Goal: Task Accomplishment & Management: Use online tool/utility

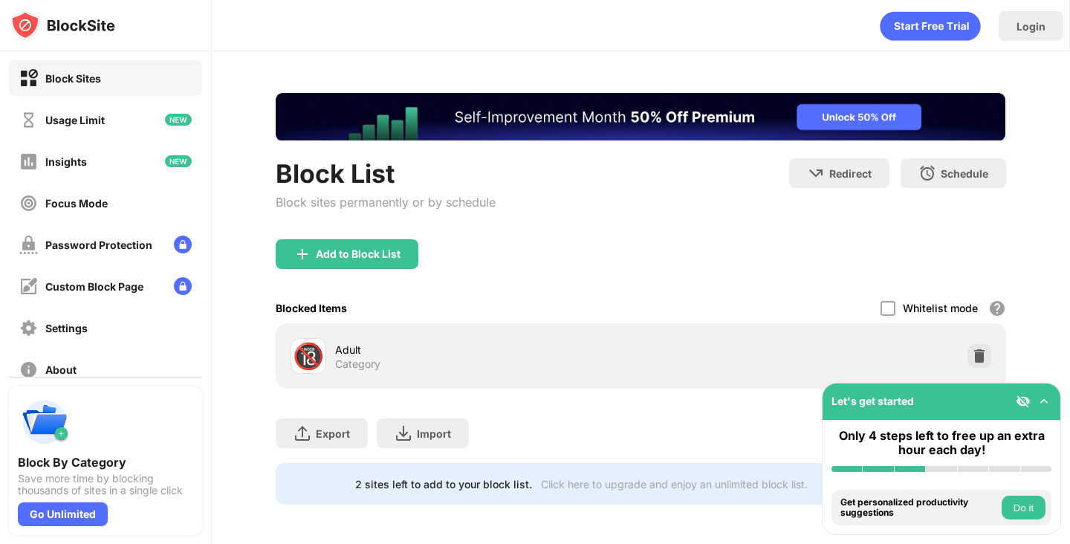
click at [366, 237] on div "Block List Block sites permanently or by schedule" at bounding box center [386, 198] width 220 height 81
click at [373, 246] on div "Add to Block List" at bounding box center [347, 254] width 143 height 30
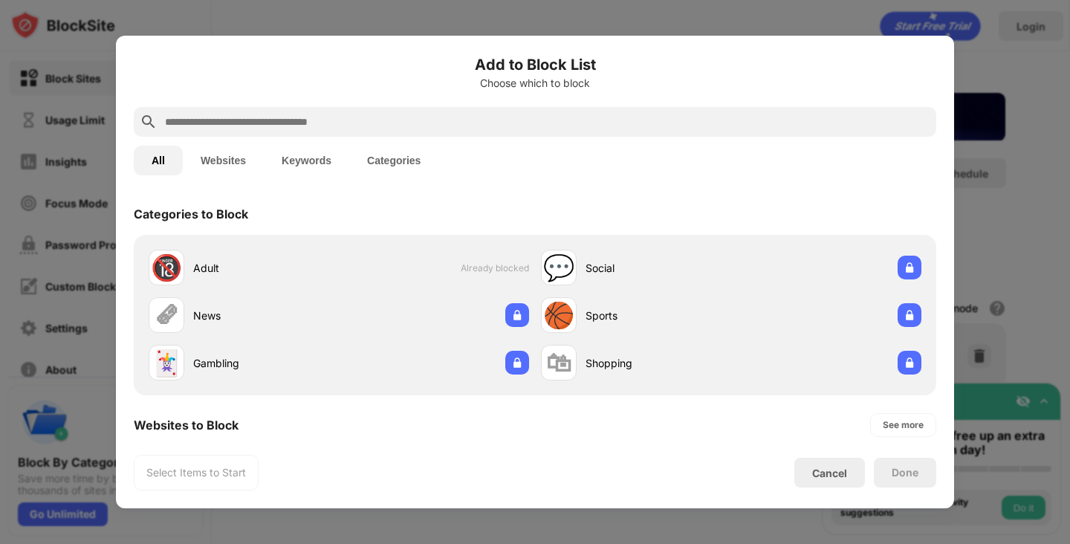
click at [355, 123] on input "text" at bounding box center [547, 122] width 767 height 18
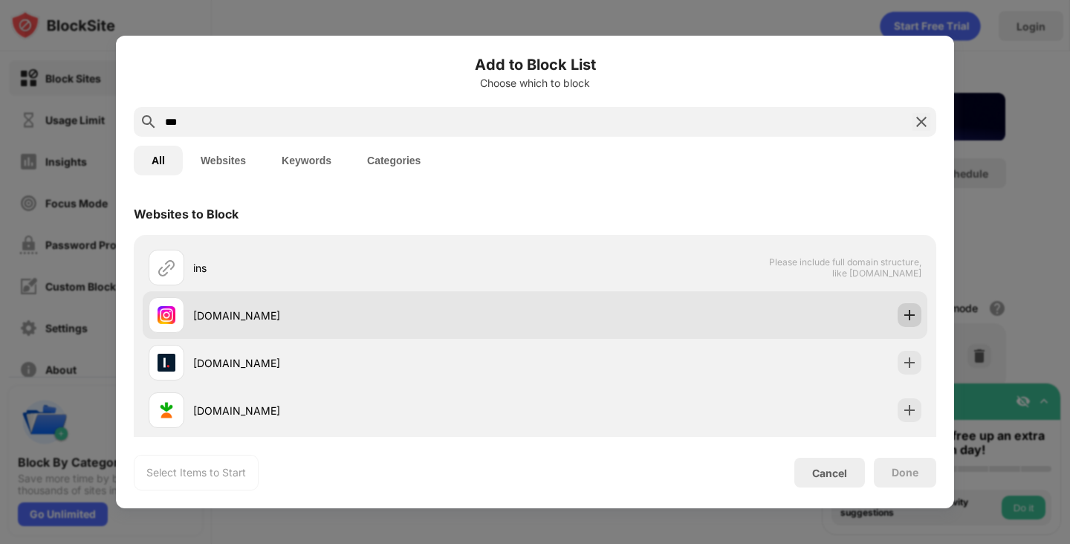
type input "***"
click at [902, 316] on img at bounding box center [909, 315] width 15 height 15
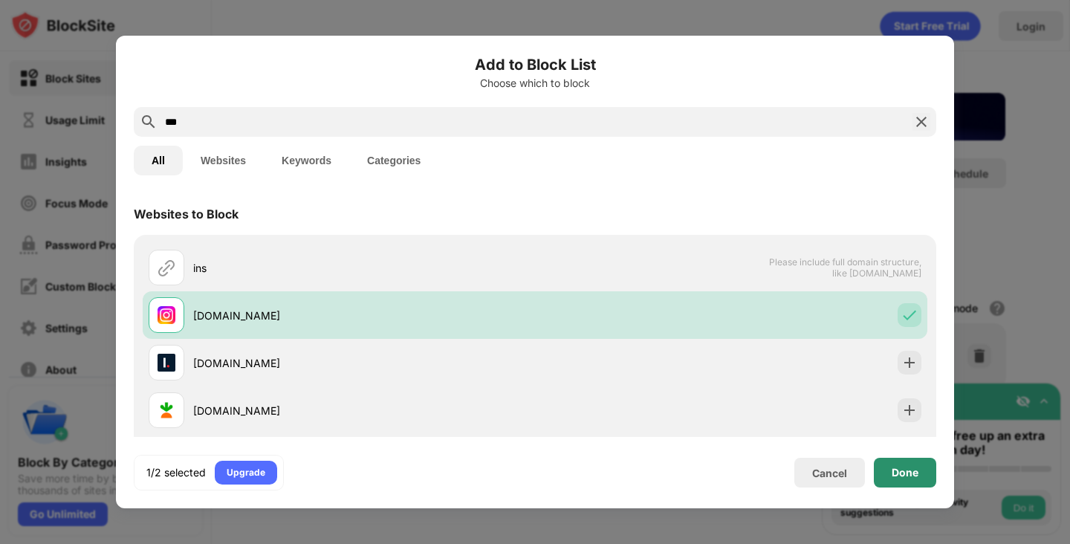
click at [896, 475] on div "Done" at bounding box center [905, 473] width 27 height 12
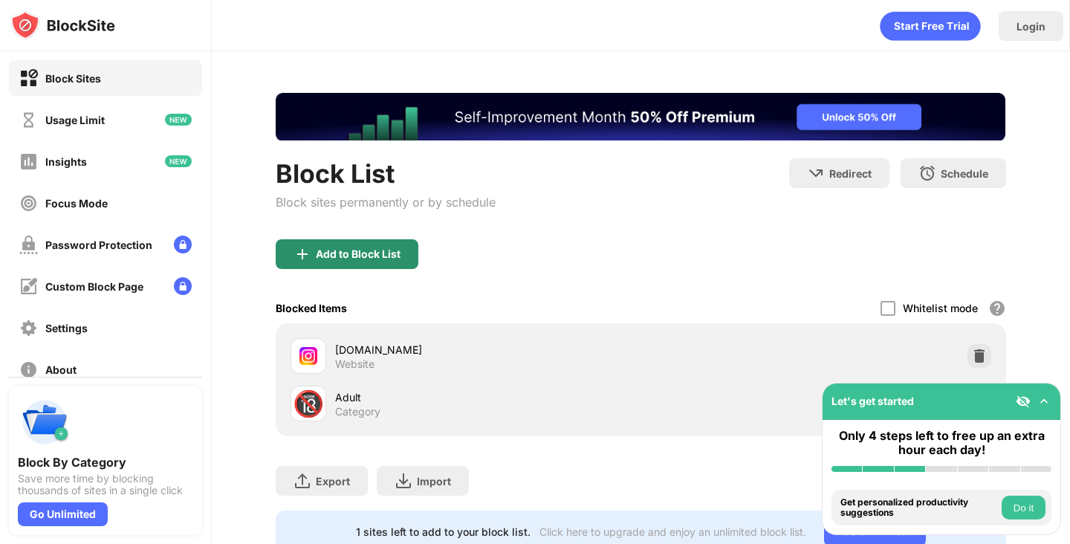
click at [349, 239] on div "Add to Block List" at bounding box center [347, 254] width 143 height 30
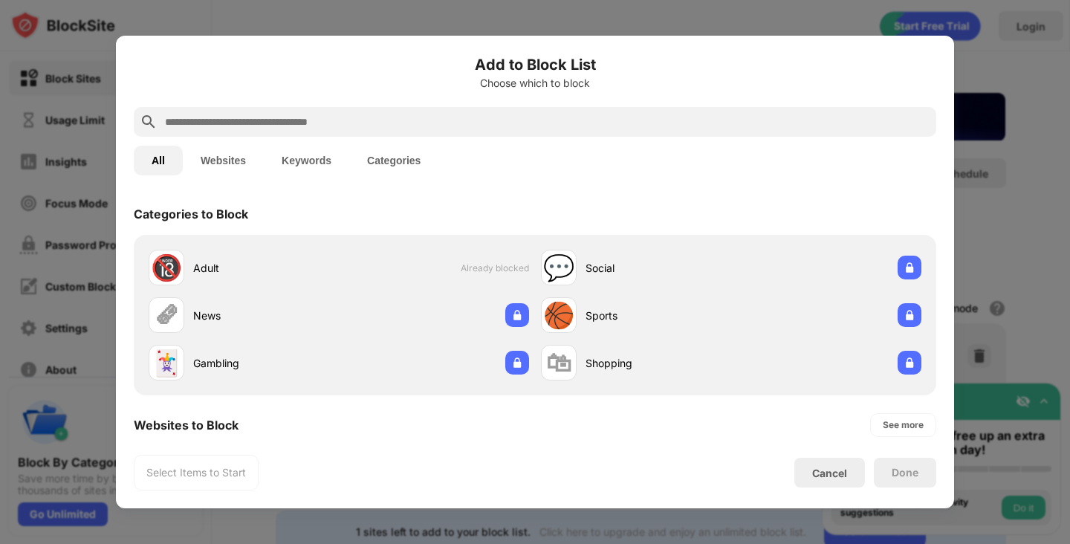
click at [344, 118] on input "text" at bounding box center [547, 122] width 767 height 18
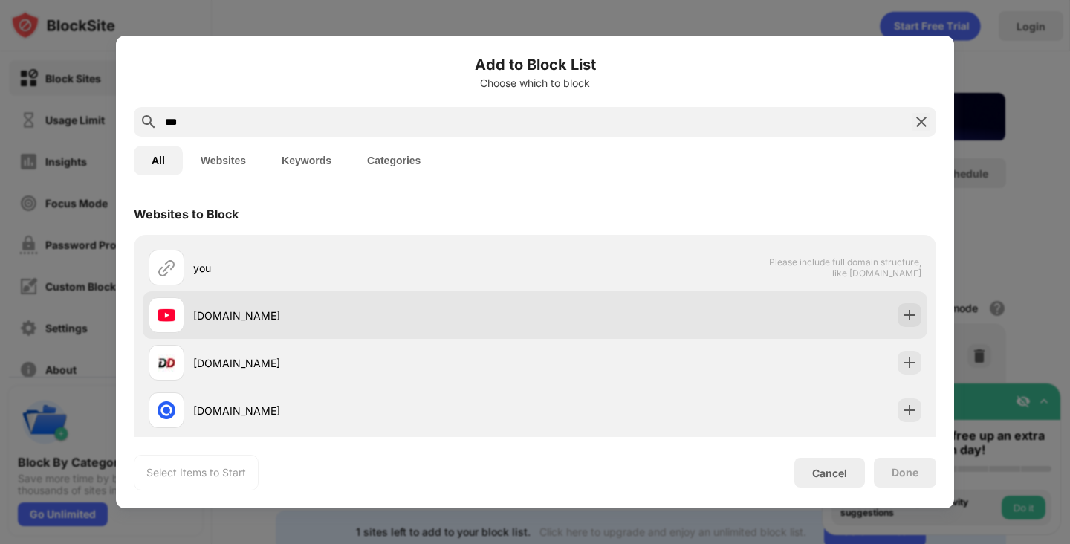
type input "***"
click at [898, 326] on div at bounding box center [910, 315] width 24 height 24
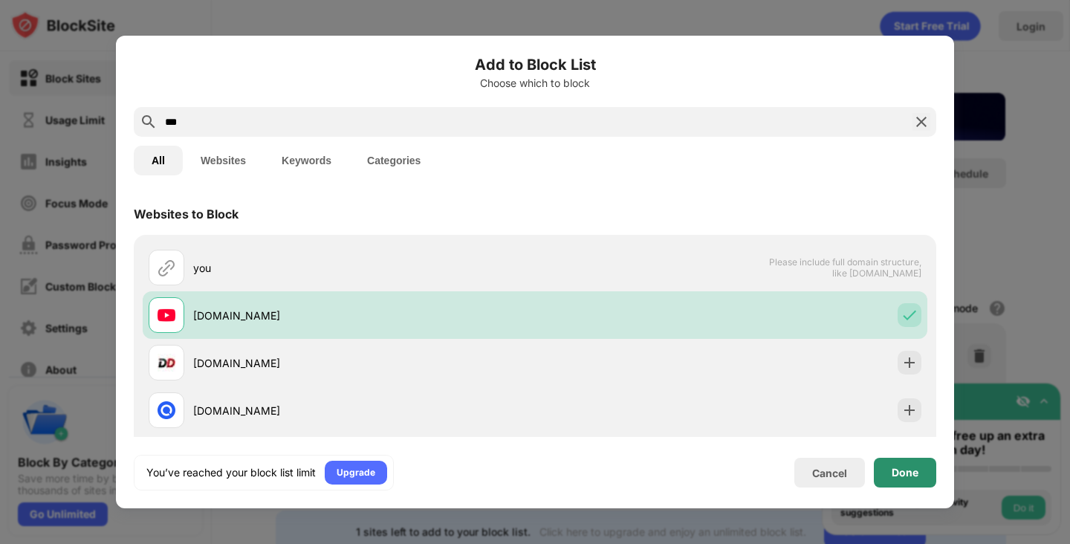
click at [920, 466] on div "Done" at bounding box center [905, 473] width 62 height 30
